Goal: Task Accomplishment & Management: Complete application form

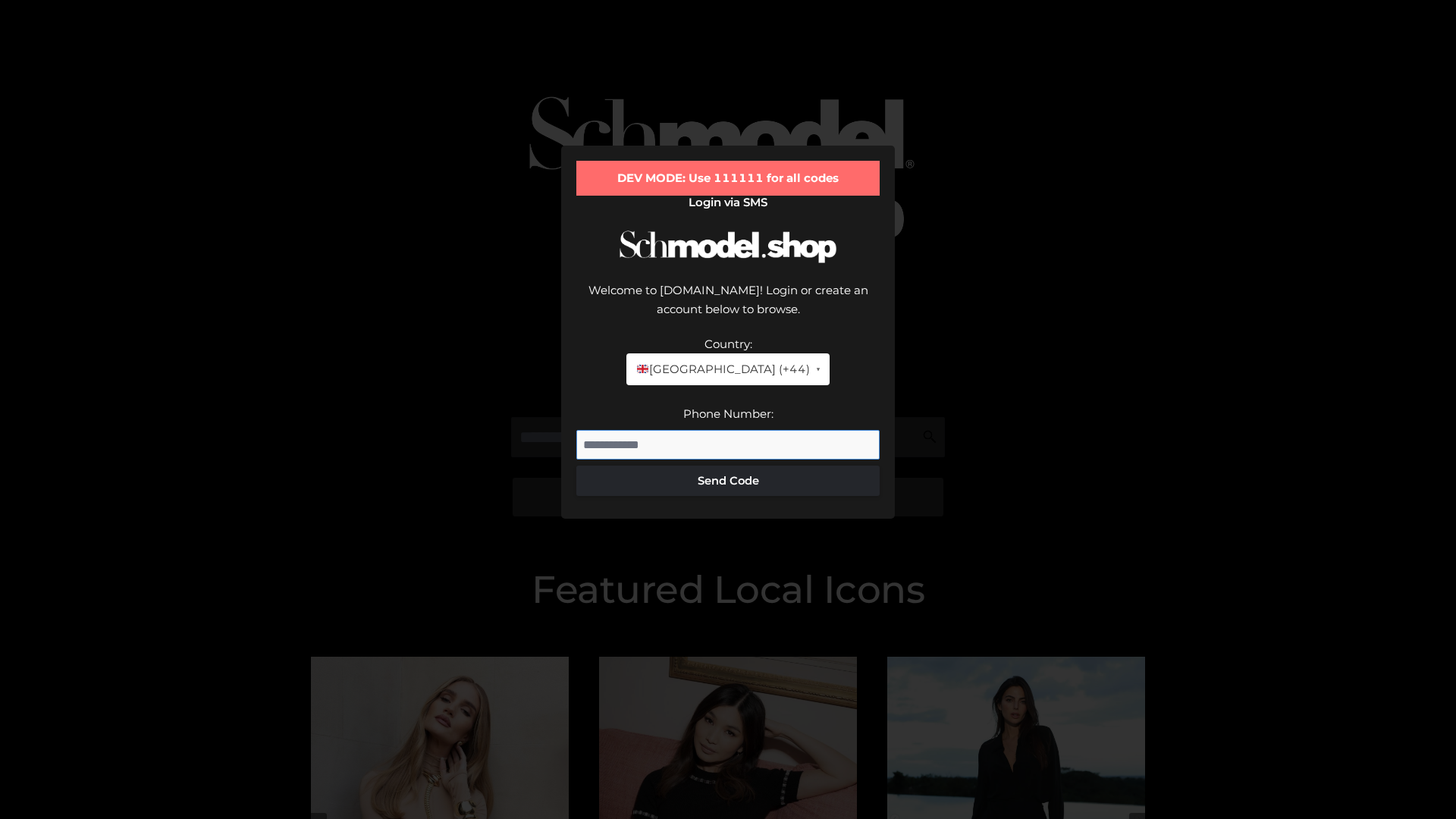
click at [728, 430] on input "Phone Number:" at bounding box center [727, 445] width 303 height 31
type input "**********"
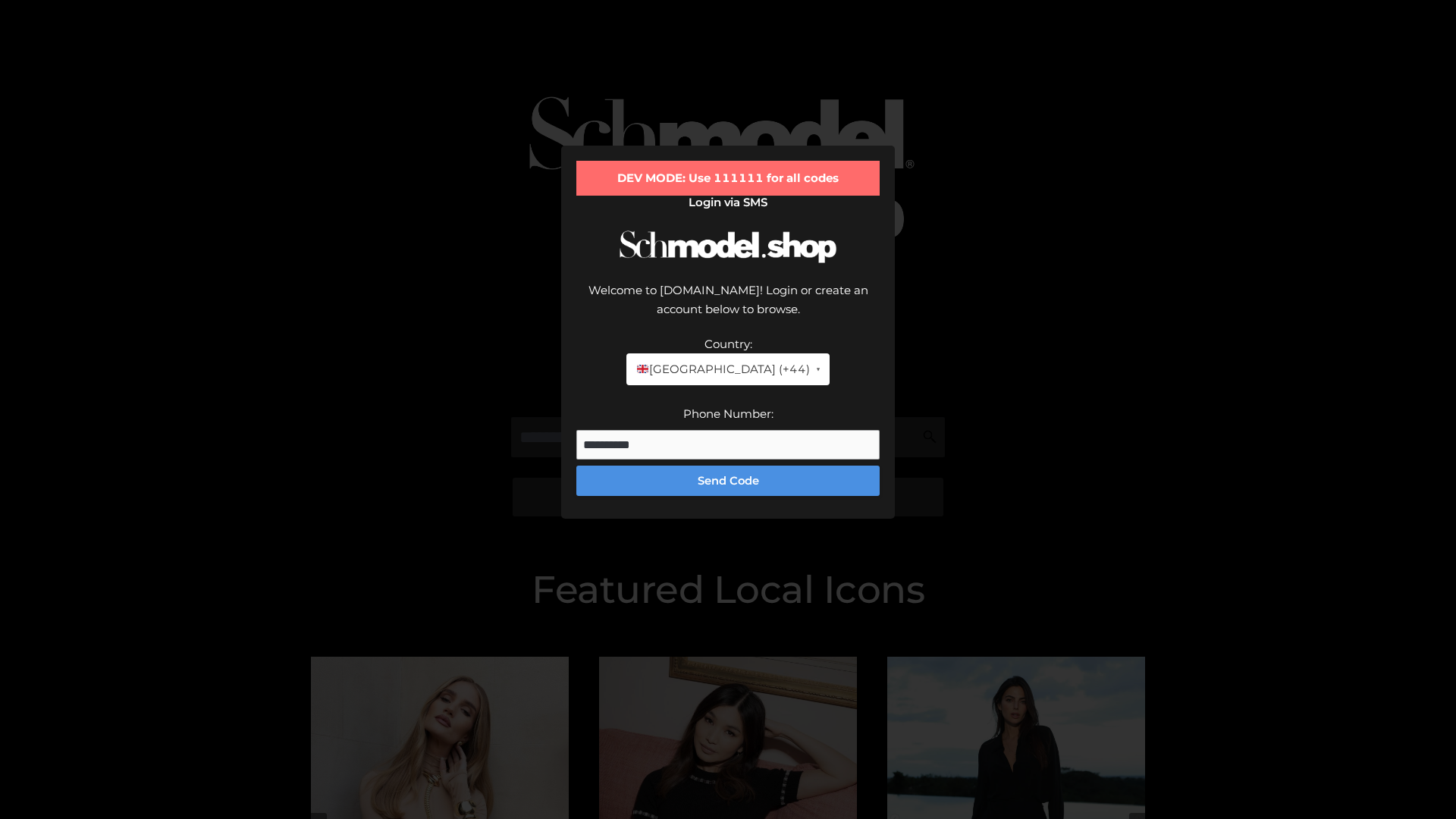
click at [728, 465] on button "Send Code" at bounding box center [727, 480] width 303 height 31
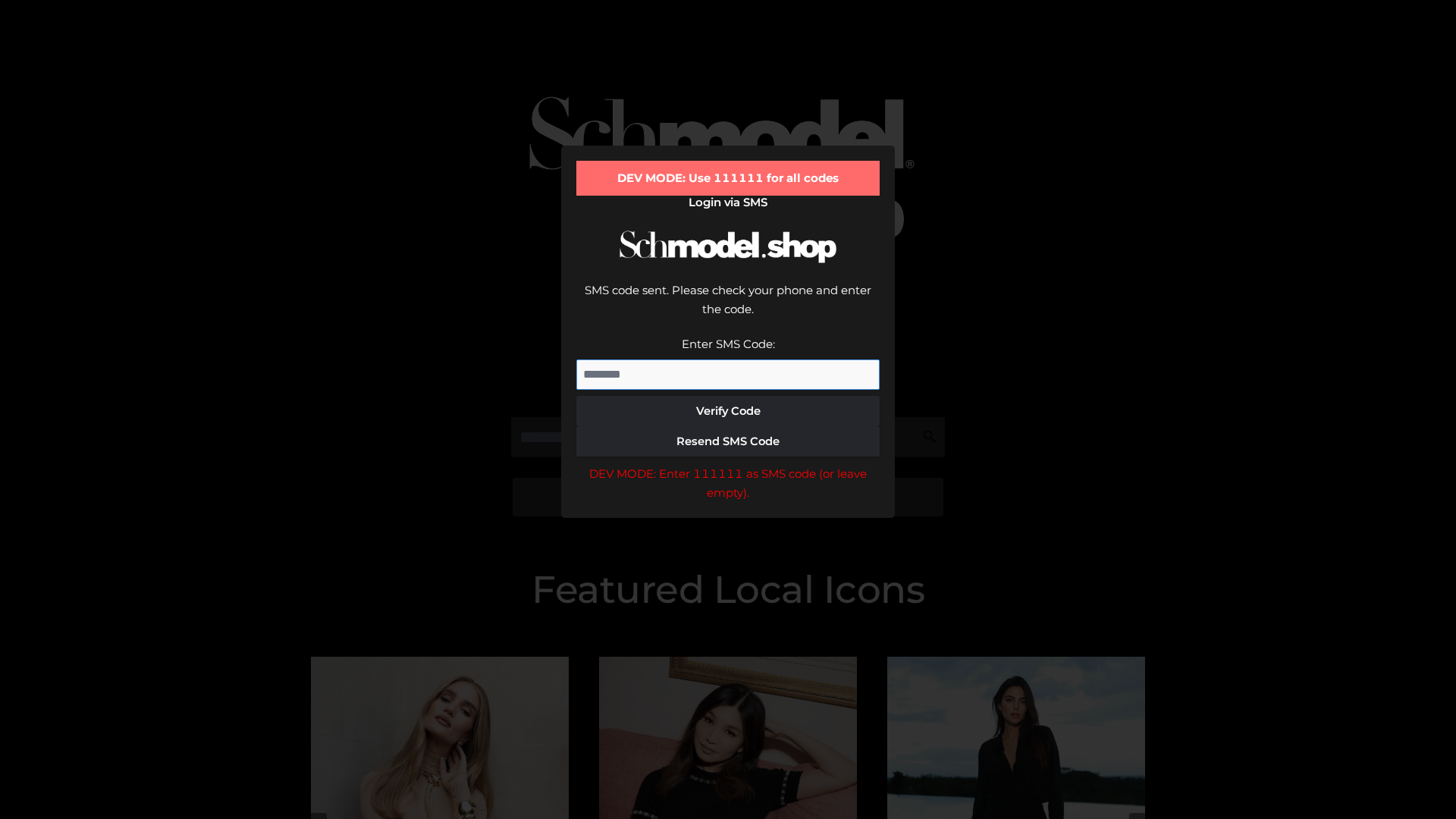
click at [728, 360] on input "Enter SMS Code:" at bounding box center [727, 374] width 303 height 31
type input "******"
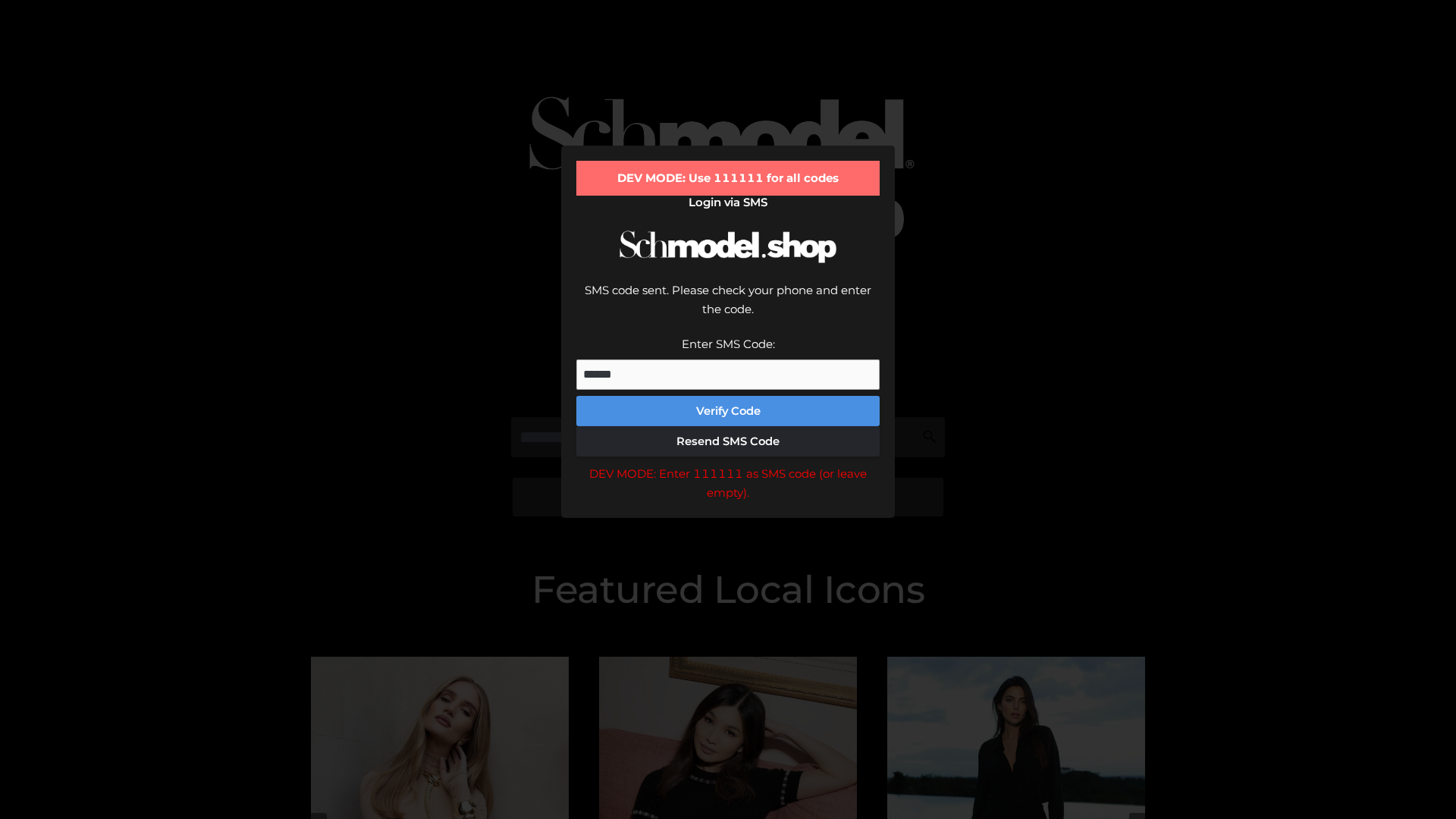
click at [728, 396] on button "Verify Code" at bounding box center [727, 411] width 303 height 31
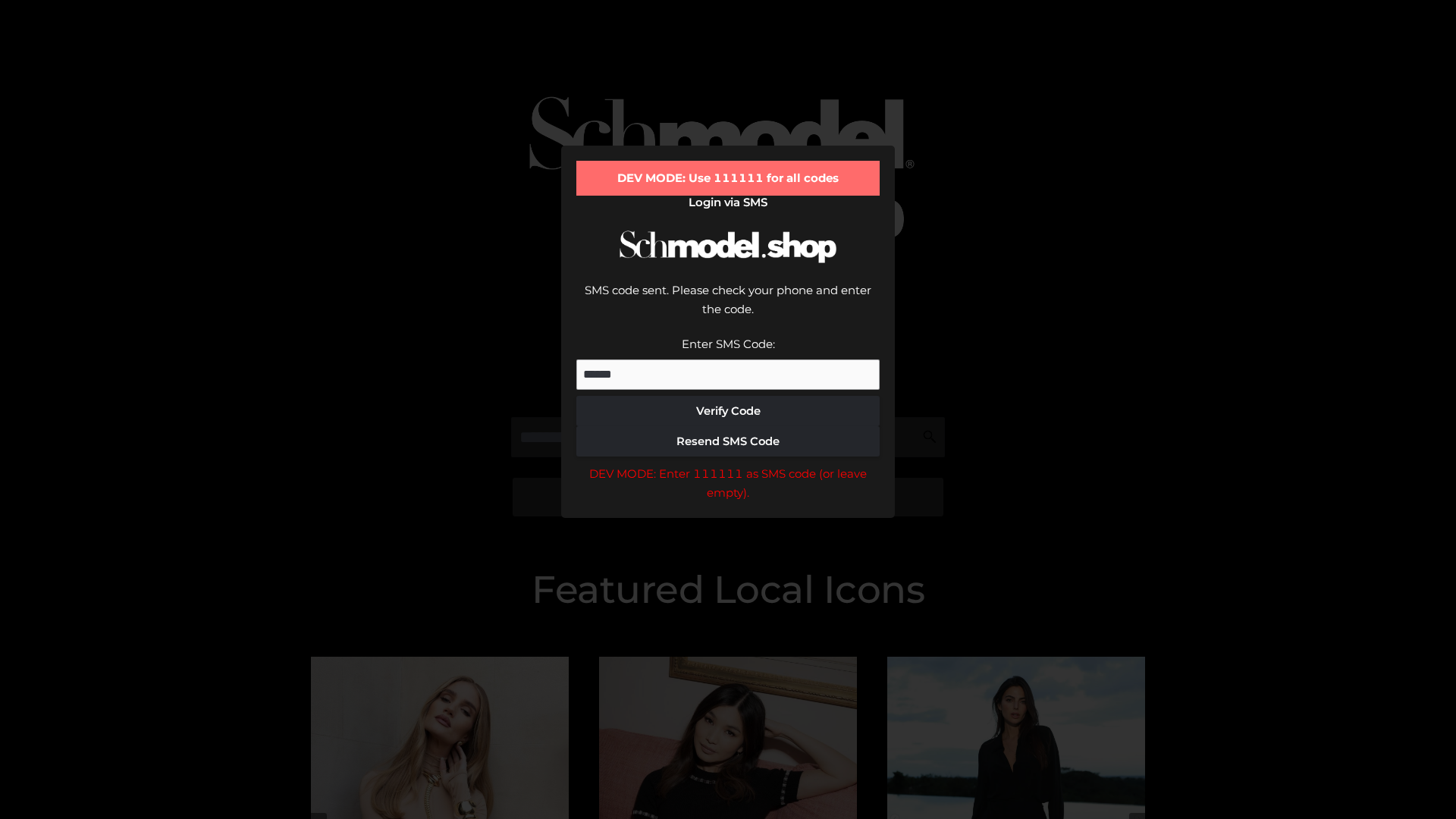
click at [728, 464] on div "DEV MODE: Enter 111111 as SMS code (or leave empty)." at bounding box center [727, 483] width 303 height 39
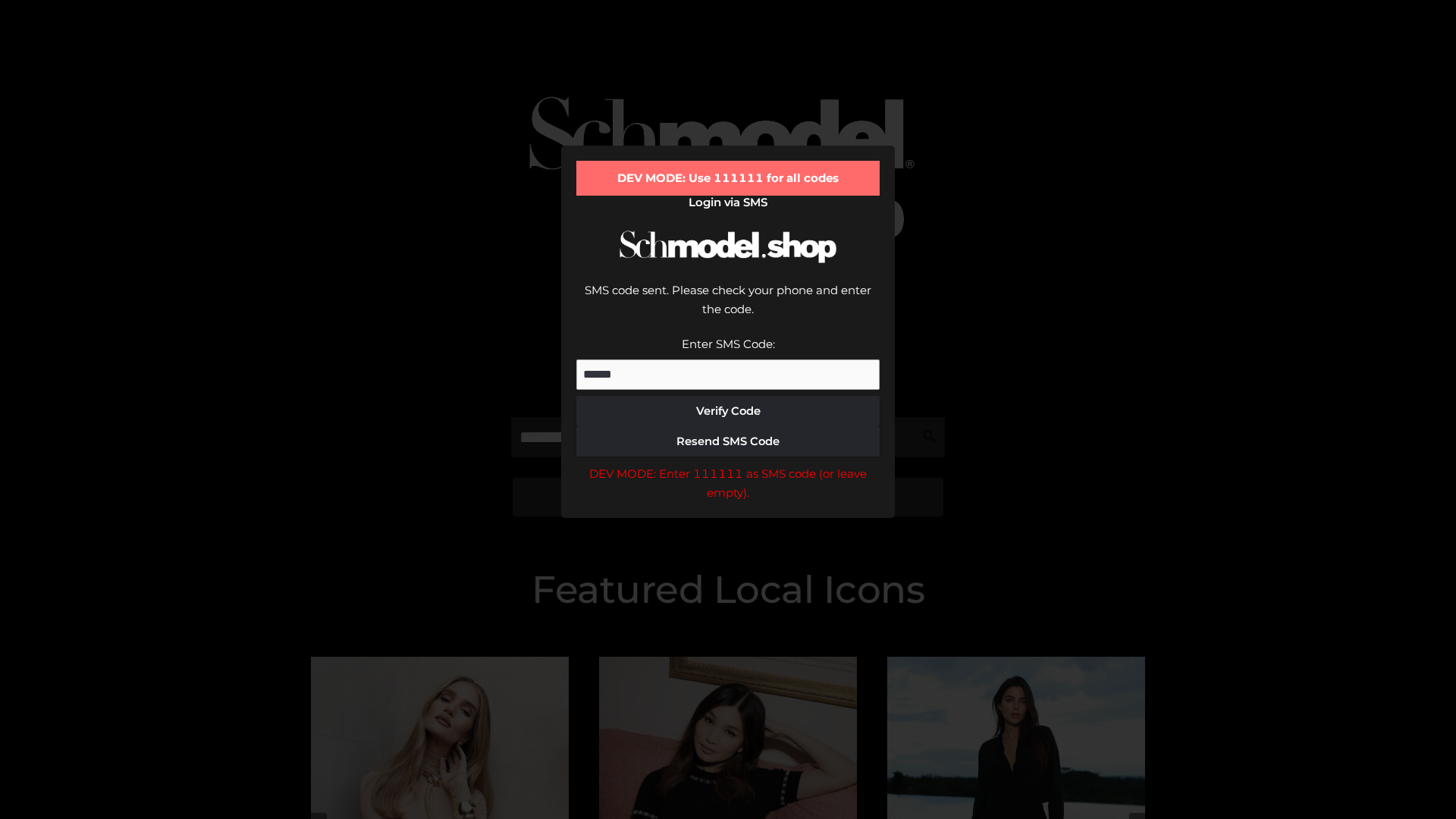
click at [728, 464] on div "DEV MODE: Enter 111111 as SMS code (or leave empty)." at bounding box center [727, 483] width 303 height 39
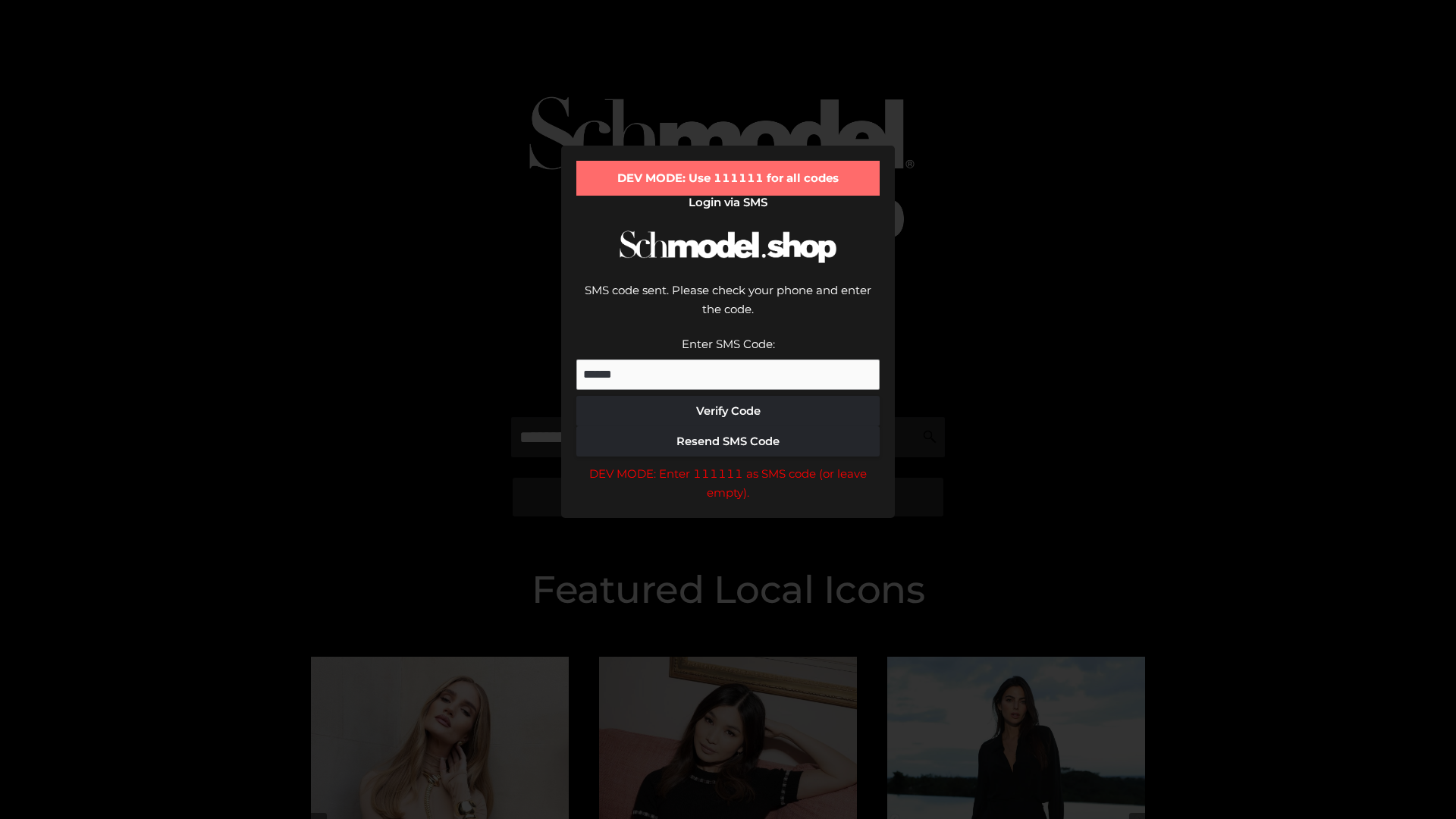
click at [728, 464] on div "DEV MODE: Enter 111111 as SMS code (or leave empty)." at bounding box center [727, 483] width 303 height 39
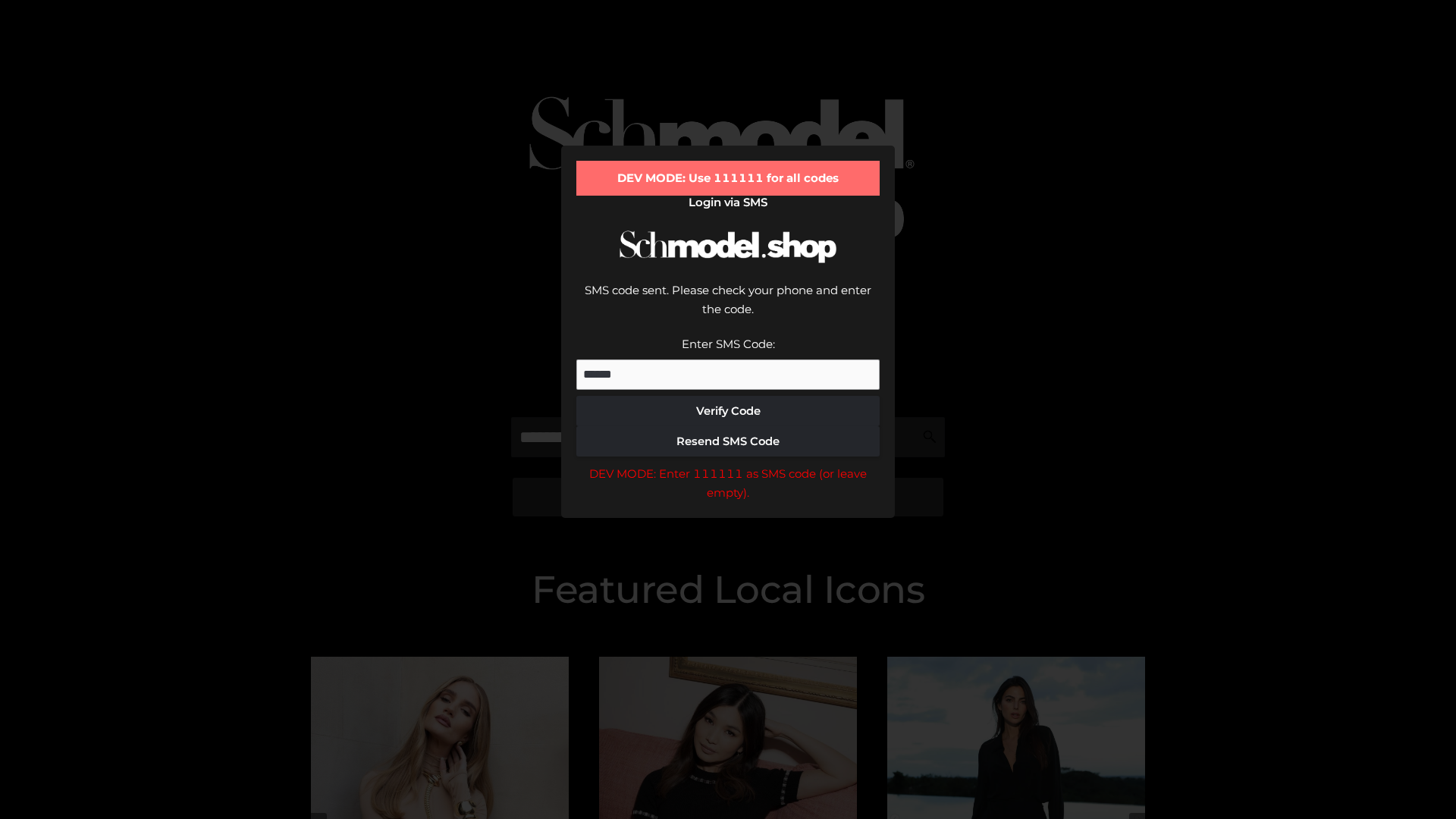
click at [728, 464] on div "DEV MODE: Enter 111111 as SMS code (or leave empty)." at bounding box center [727, 483] width 303 height 39
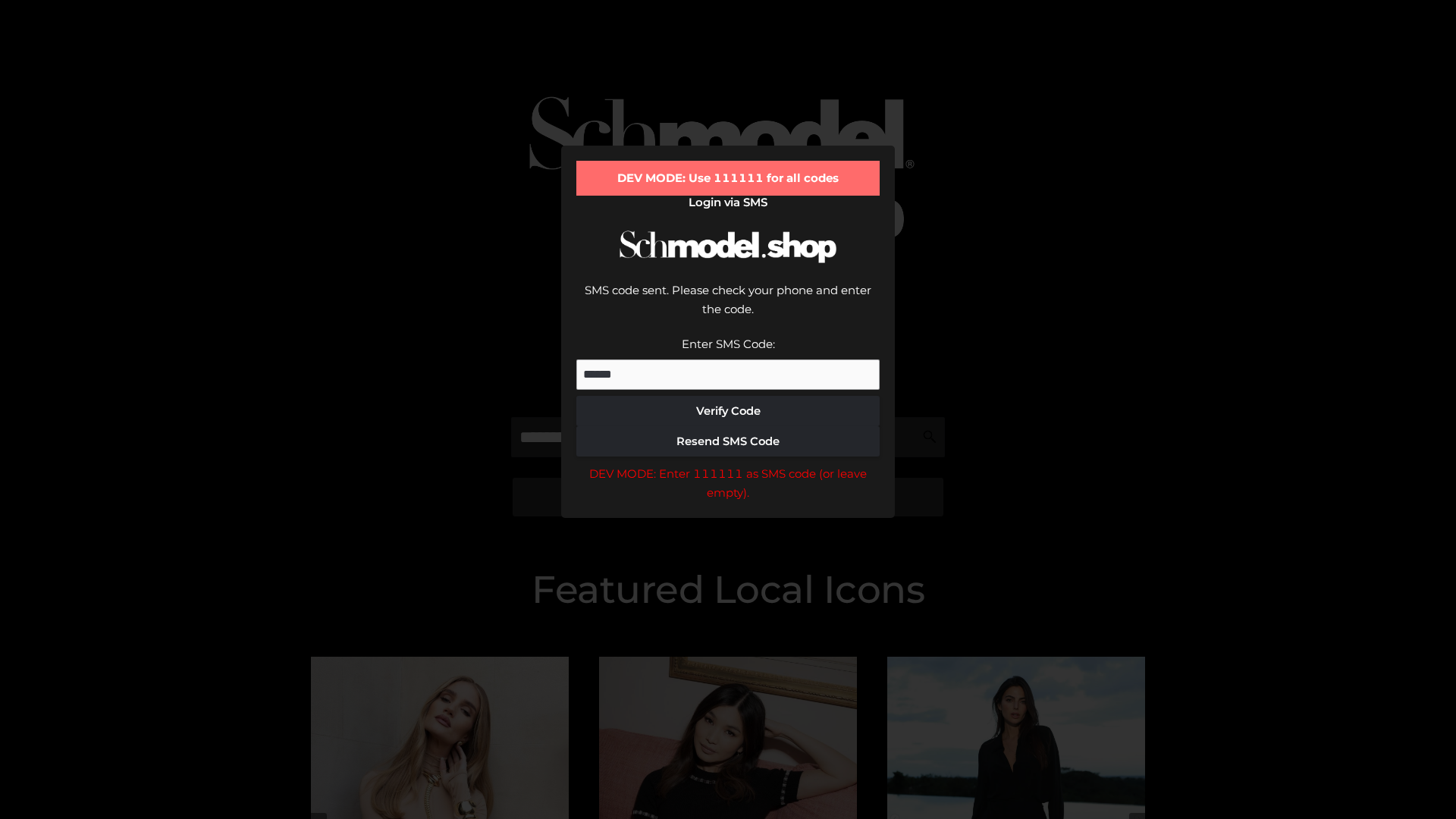
click at [728, 464] on div "DEV MODE: Enter 111111 as SMS code (or leave empty)." at bounding box center [727, 483] width 303 height 39
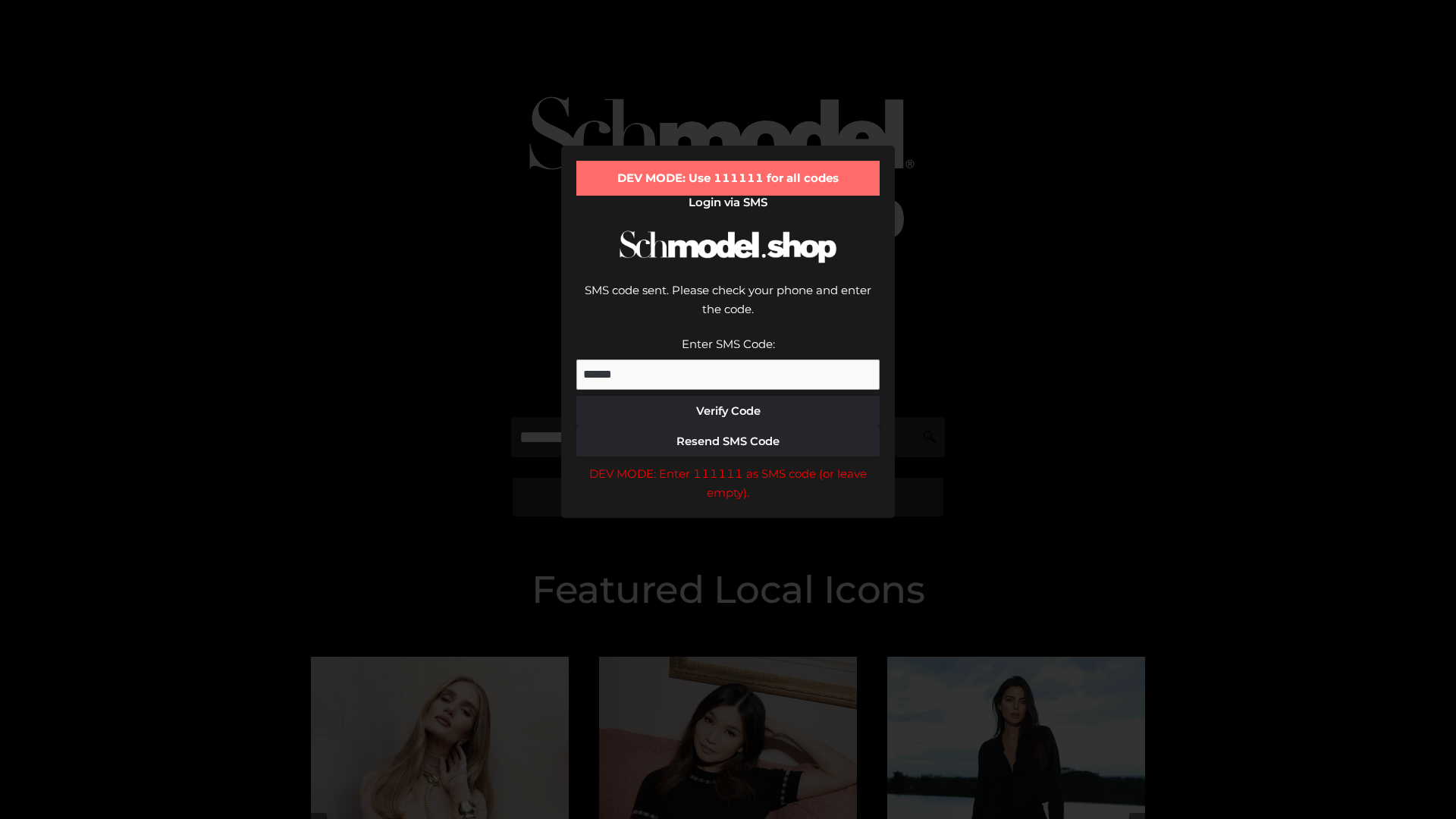
click at [728, 464] on div "DEV MODE: Enter 111111 as SMS code (or leave empty)." at bounding box center [727, 483] width 303 height 39
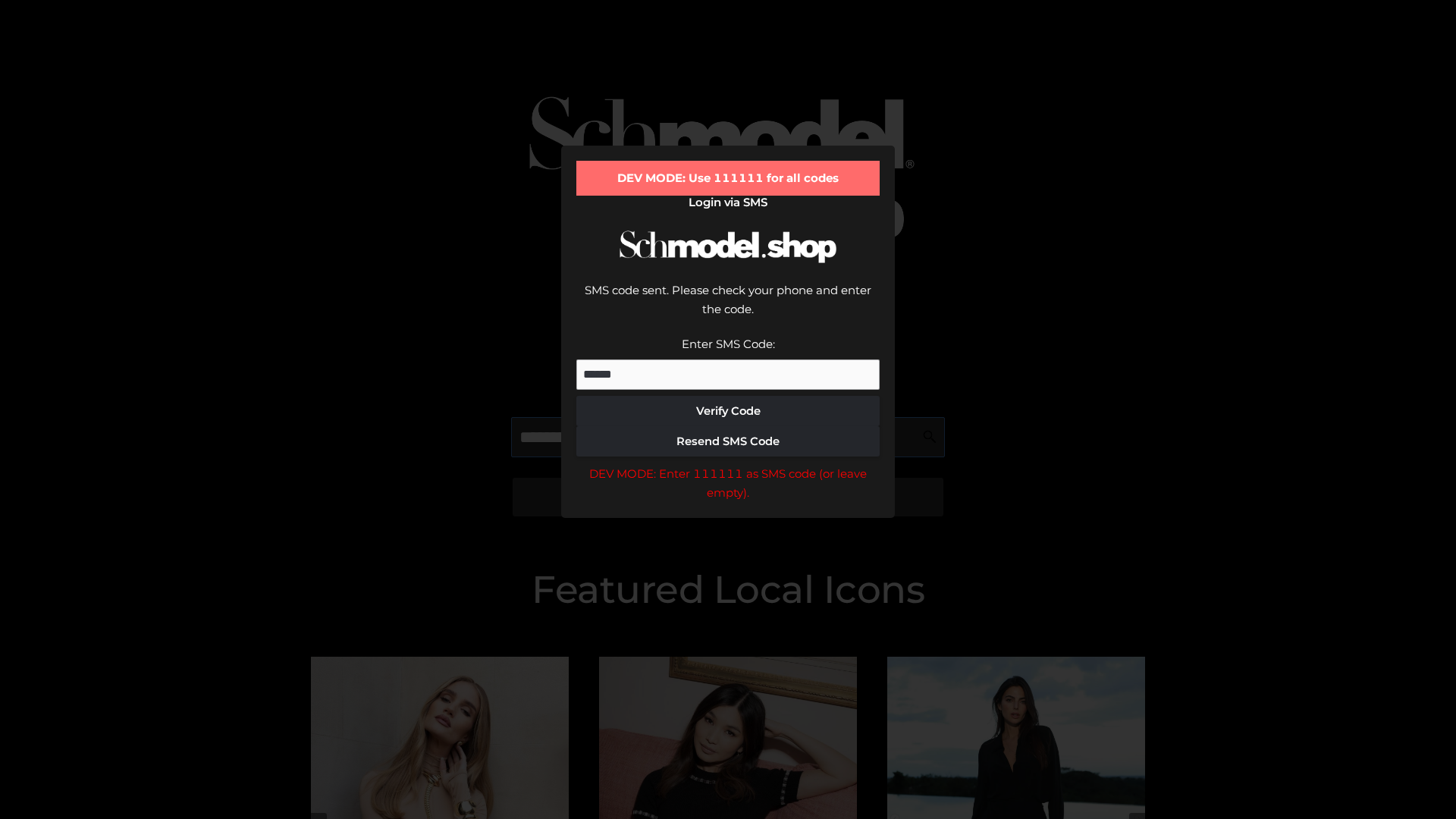
scroll to position [0, 79]
click at [728, 464] on div "DEV MODE: Enter 111111 as SMS code (or leave empty)." at bounding box center [727, 483] width 303 height 39
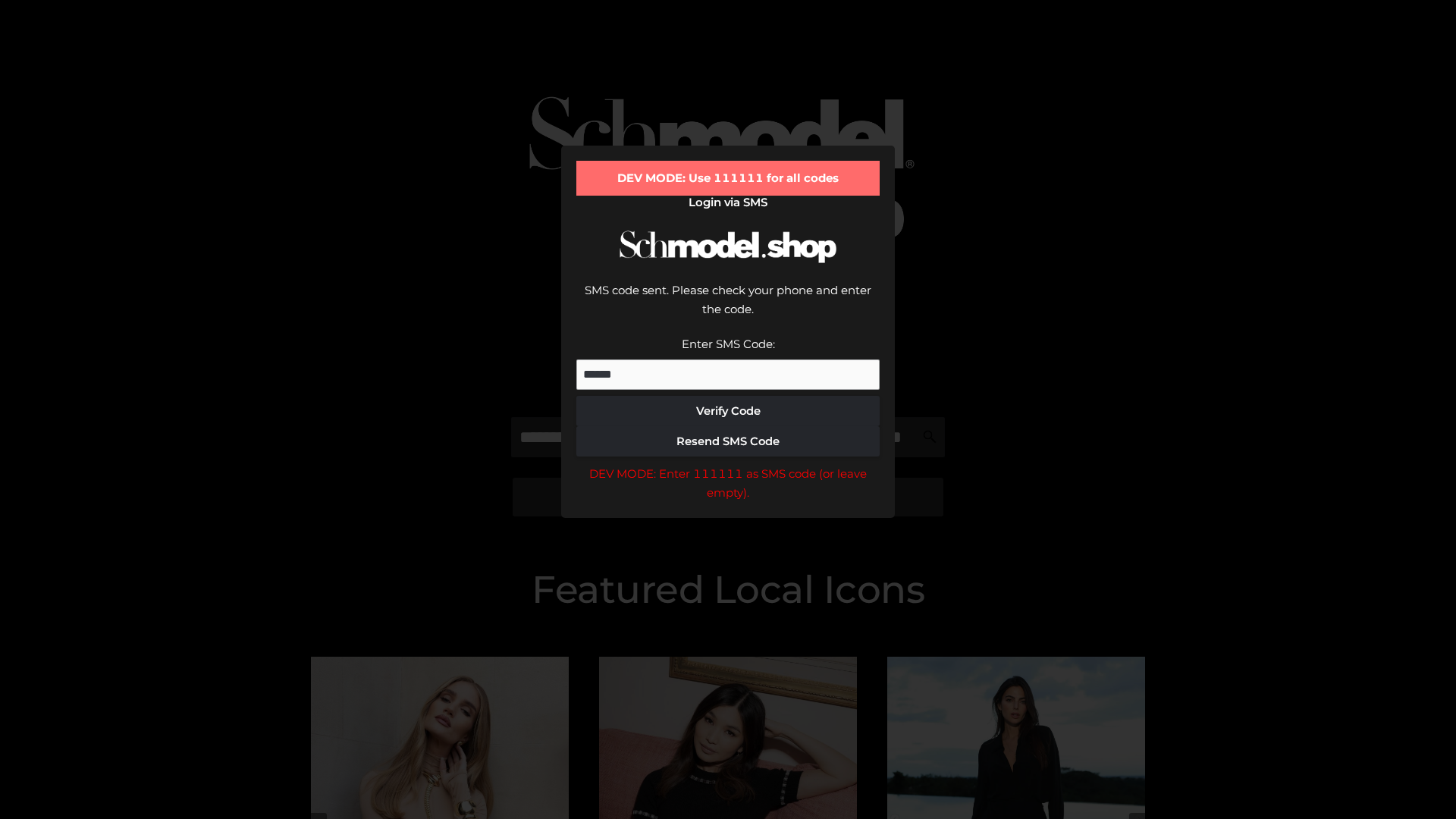
click at [728, 464] on div "DEV MODE: Enter 111111 as SMS code (or leave empty)." at bounding box center [727, 483] width 303 height 39
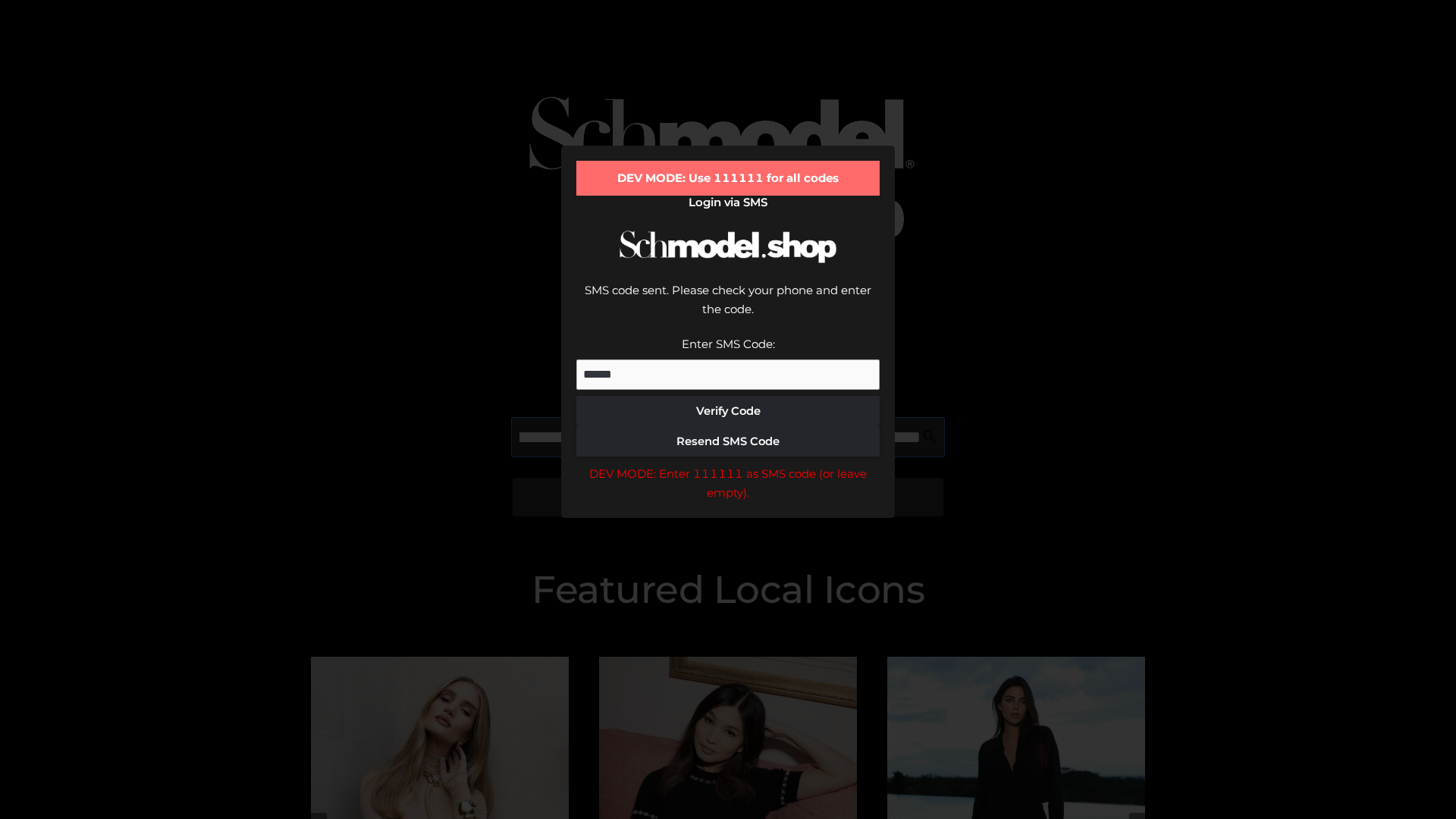
scroll to position [0, 165]
click at [728, 464] on div "DEV MODE: Enter 111111 as SMS code (or leave empty)." at bounding box center [727, 483] width 303 height 39
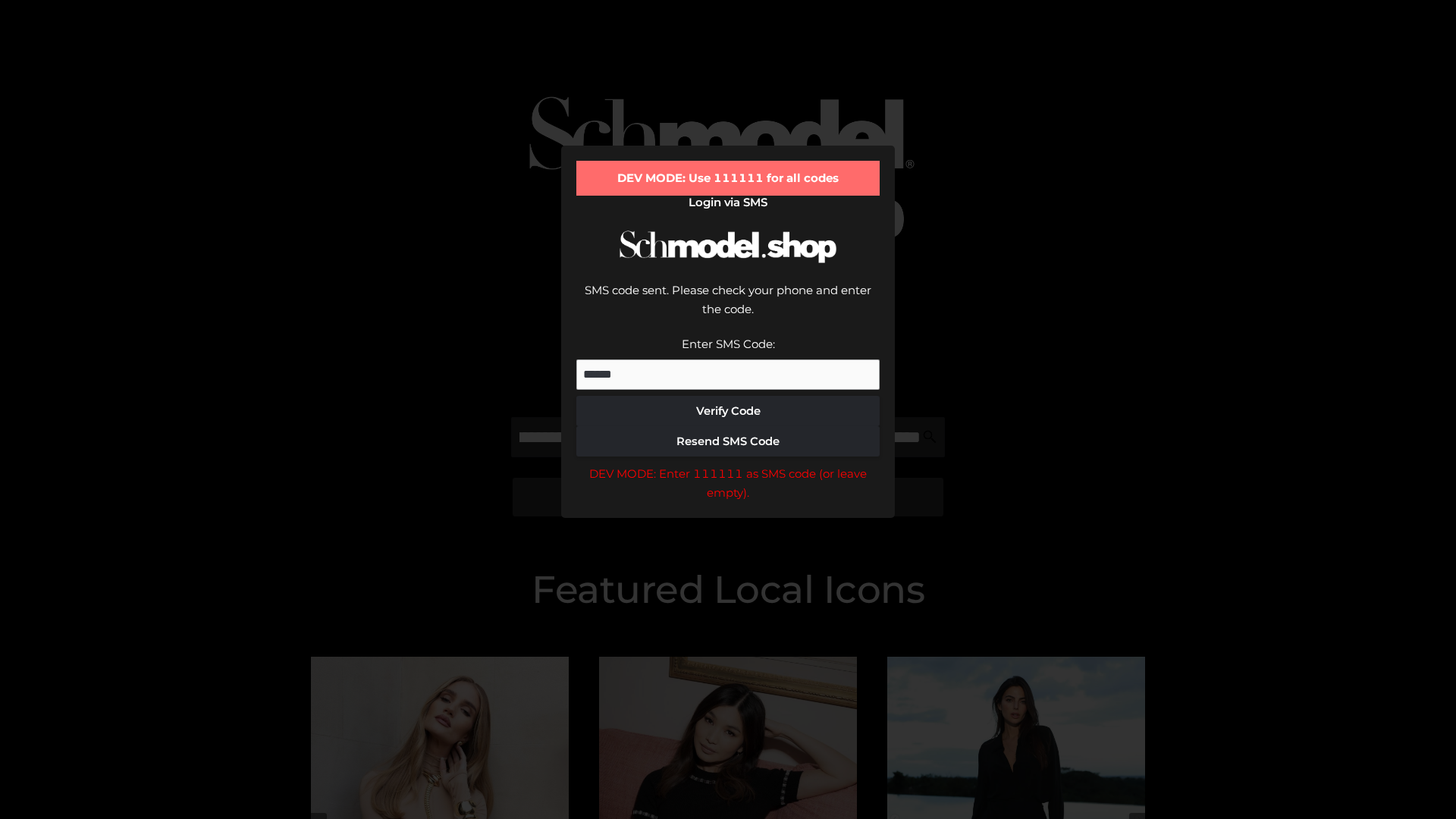
click at [728, 464] on div "DEV MODE: Enter 111111 as SMS code (or leave empty)." at bounding box center [727, 483] width 303 height 39
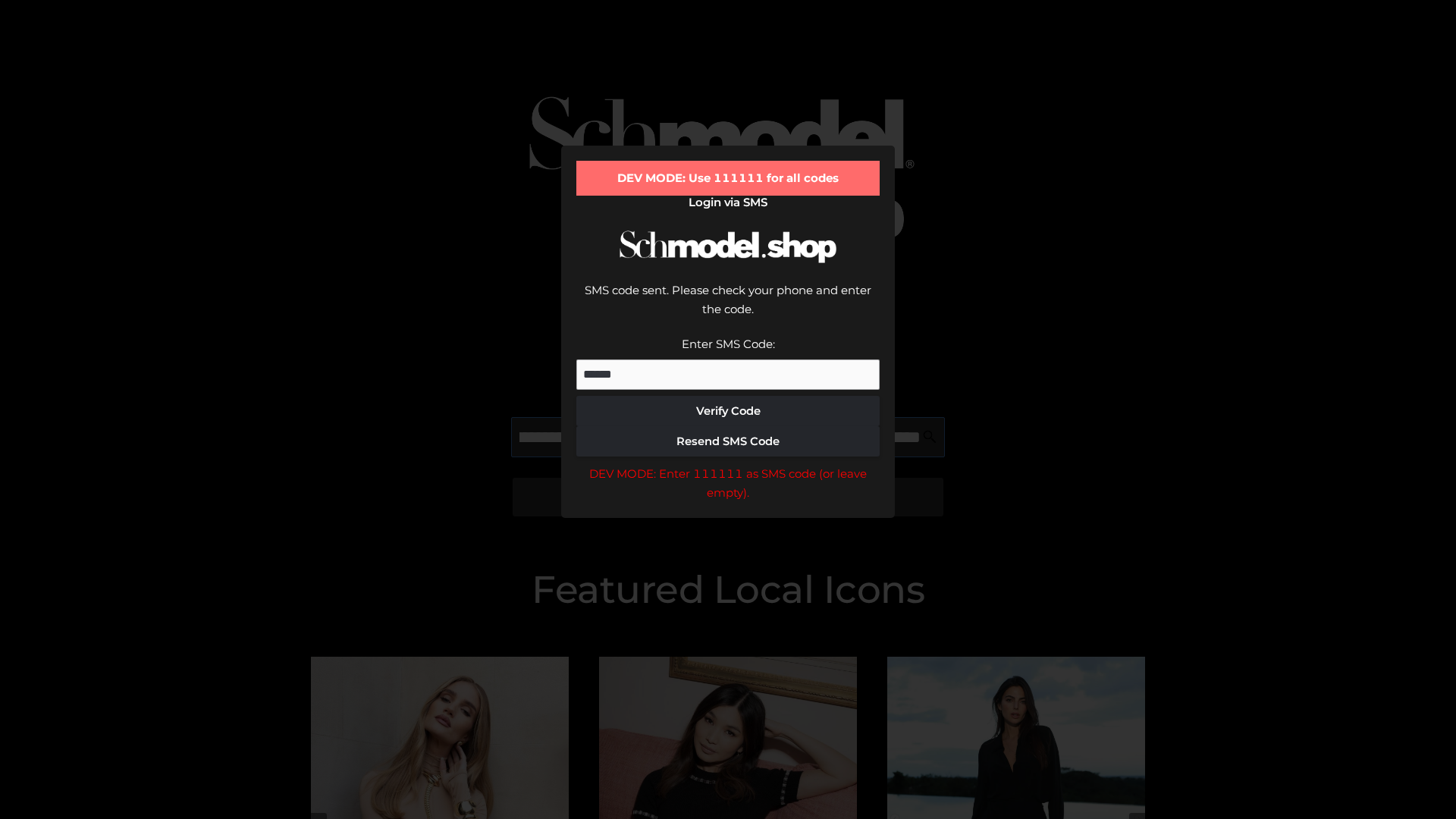
scroll to position [0, 257]
click at [728, 464] on div "DEV MODE: Enter 111111 as SMS code (or leave empty)." at bounding box center [727, 483] width 303 height 39
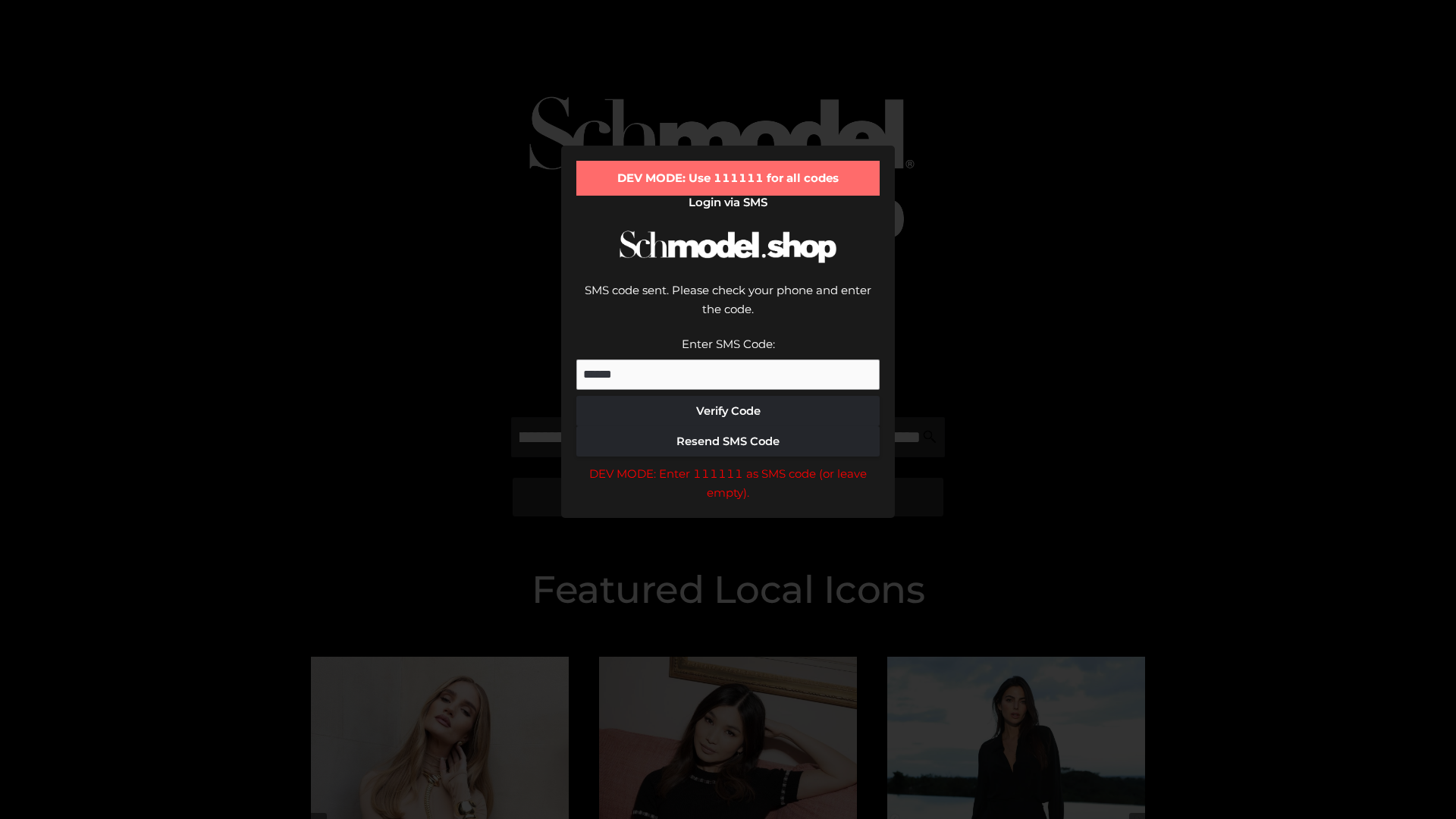
click at [728, 464] on div "DEV MODE: Enter 111111 as SMS code (or leave empty)." at bounding box center [727, 483] width 303 height 39
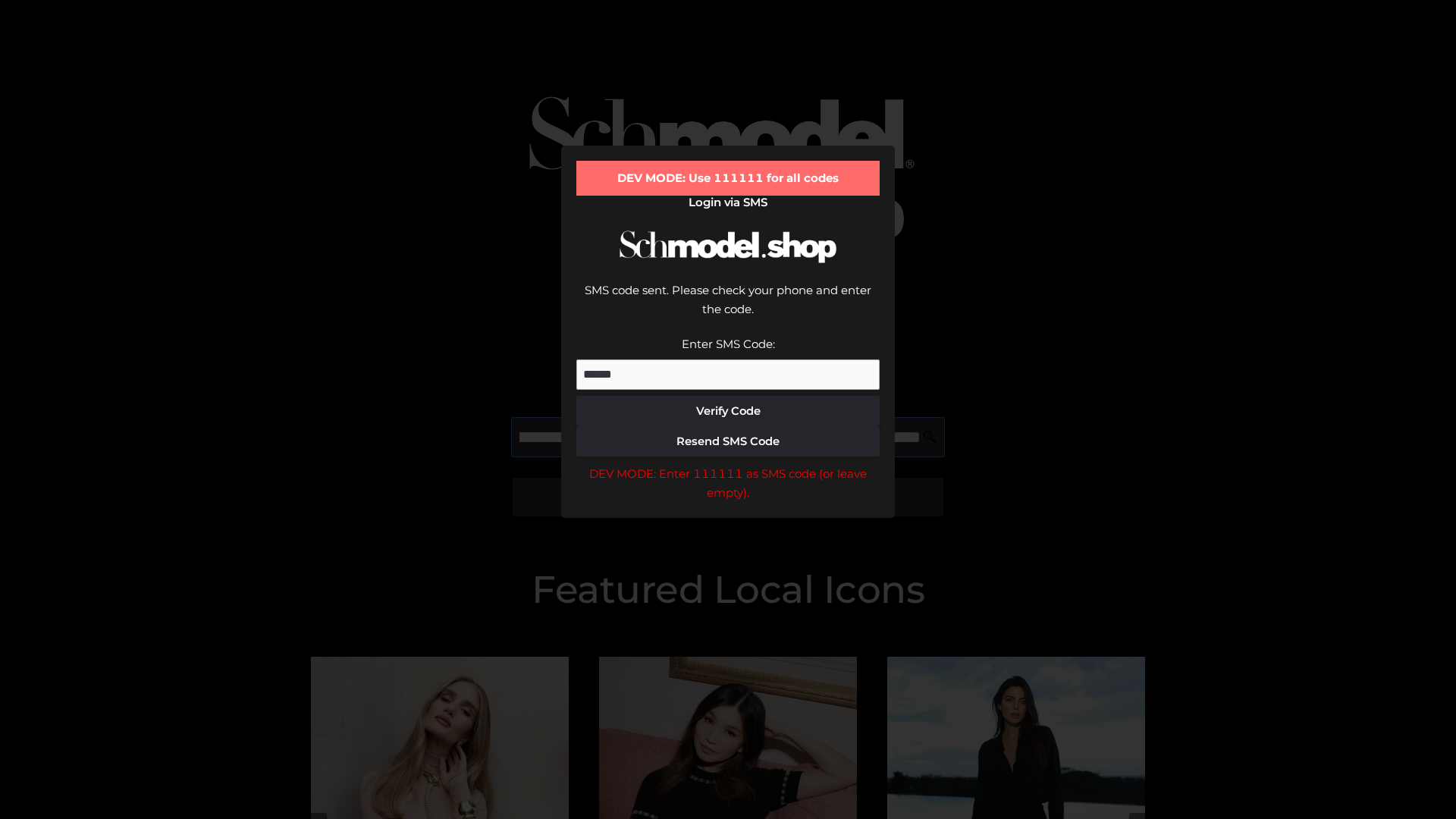
scroll to position [0, 353]
click at [728, 464] on div "DEV MODE: Enter 111111 as SMS code (or leave empty)." at bounding box center [727, 483] width 303 height 39
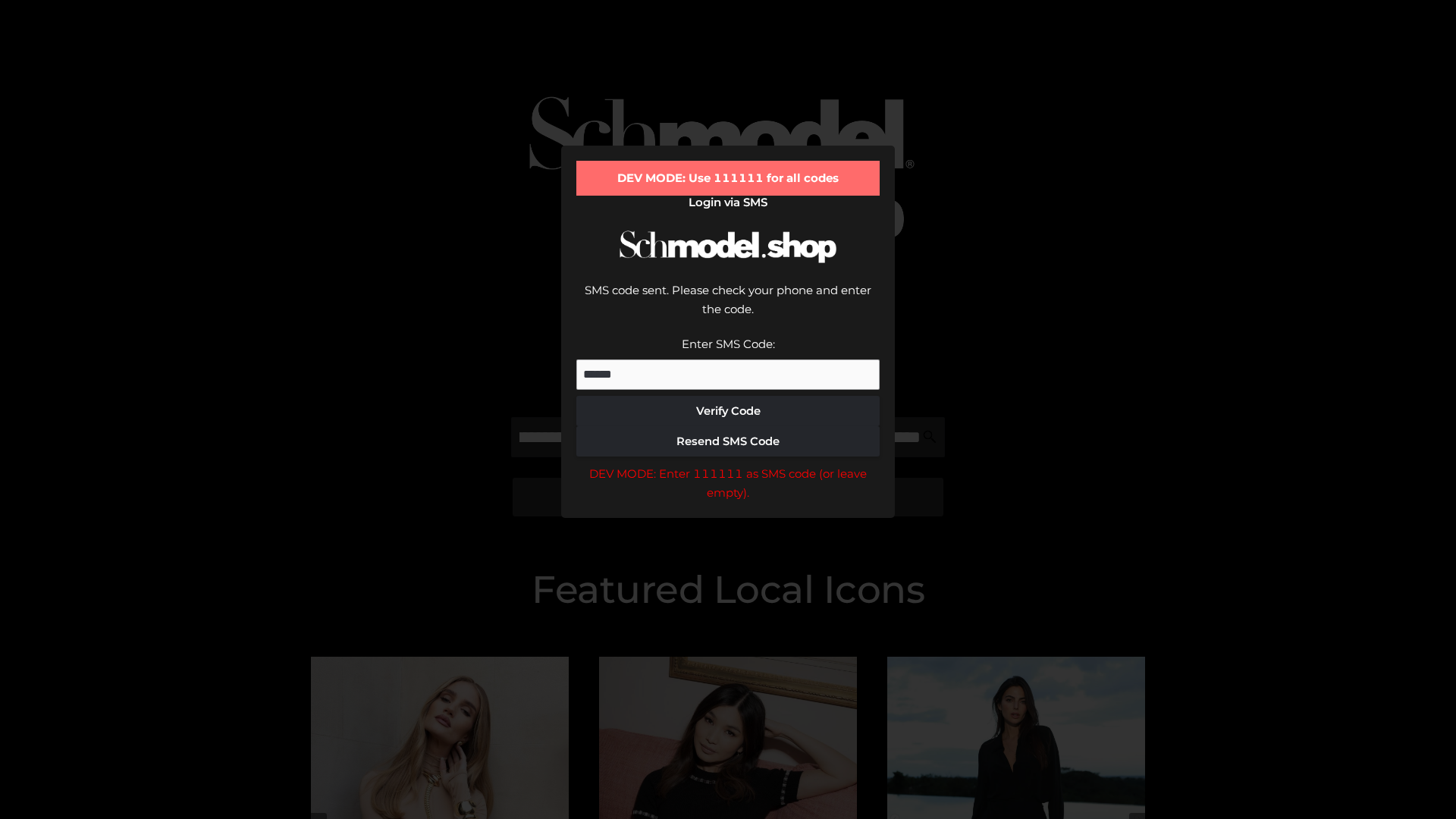
click at [728, 464] on div "DEV MODE: Enter 111111 as SMS code (or leave empty)." at bounding box center [727, 483] width 303 height 39
type input "**********"
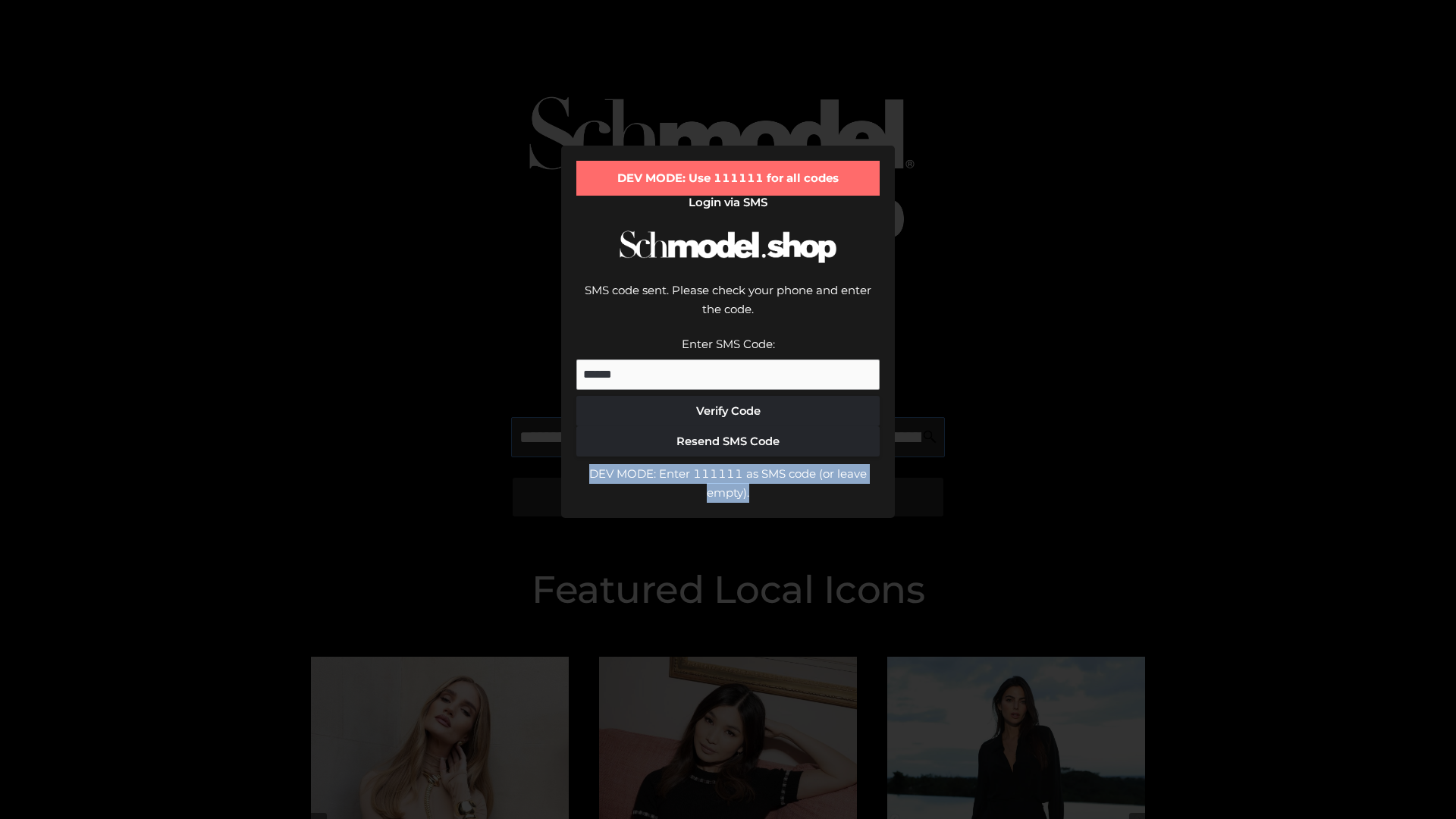
scroll to position [0, 417]
